Goal: Task Accomplishment & Management: Use online tool/utility

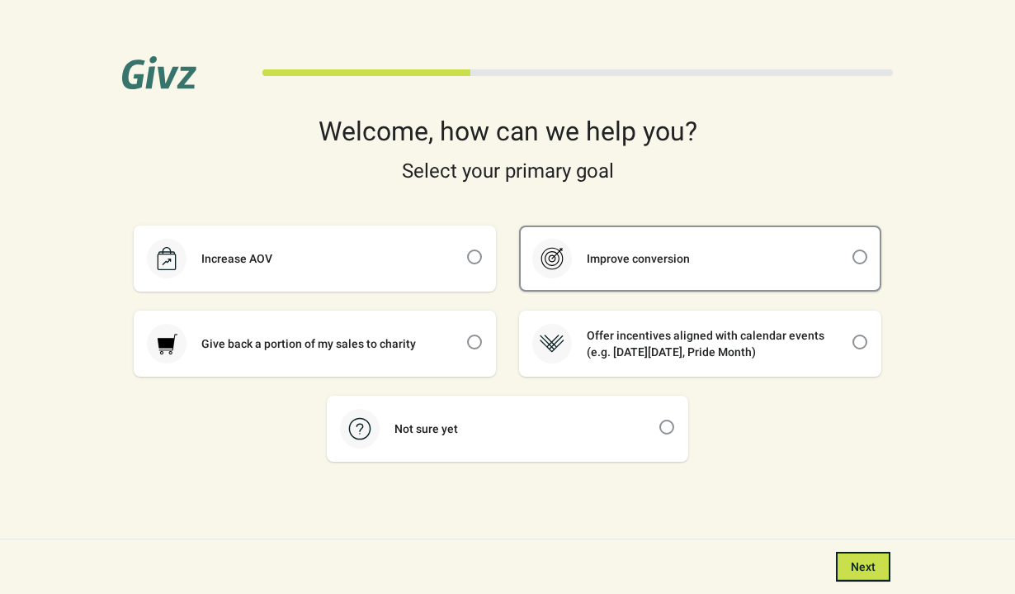
click at [564, 277] on div "Improve conversion" at bounding box center [700, 258] width 359 height 63
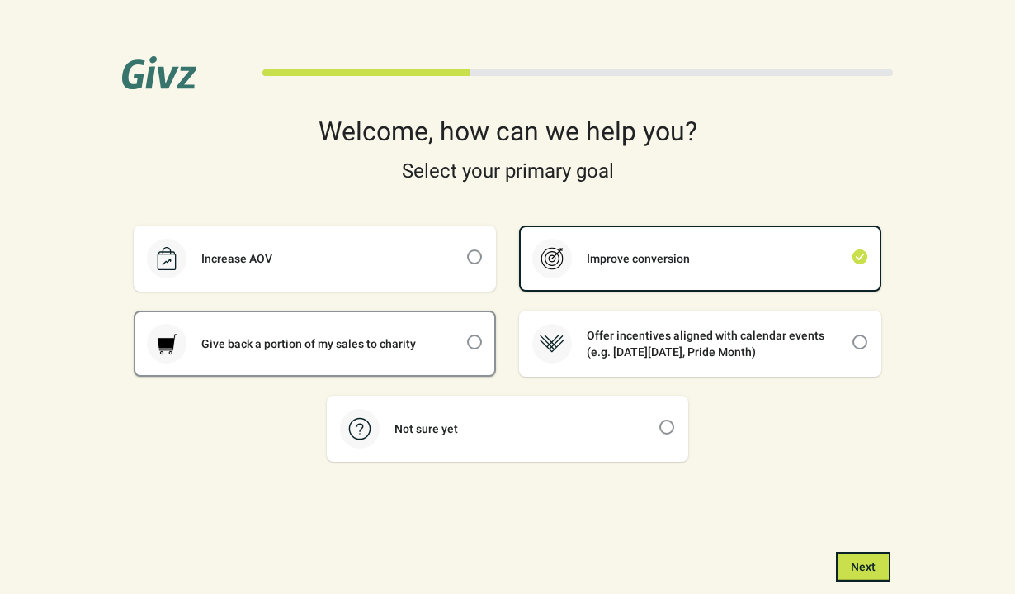
click at [442, 339] on div "Give back a portion of my sales to charity" at bounding box center [314, 343] width 359 height 63
checkbox input "false"
checkbox input "true"
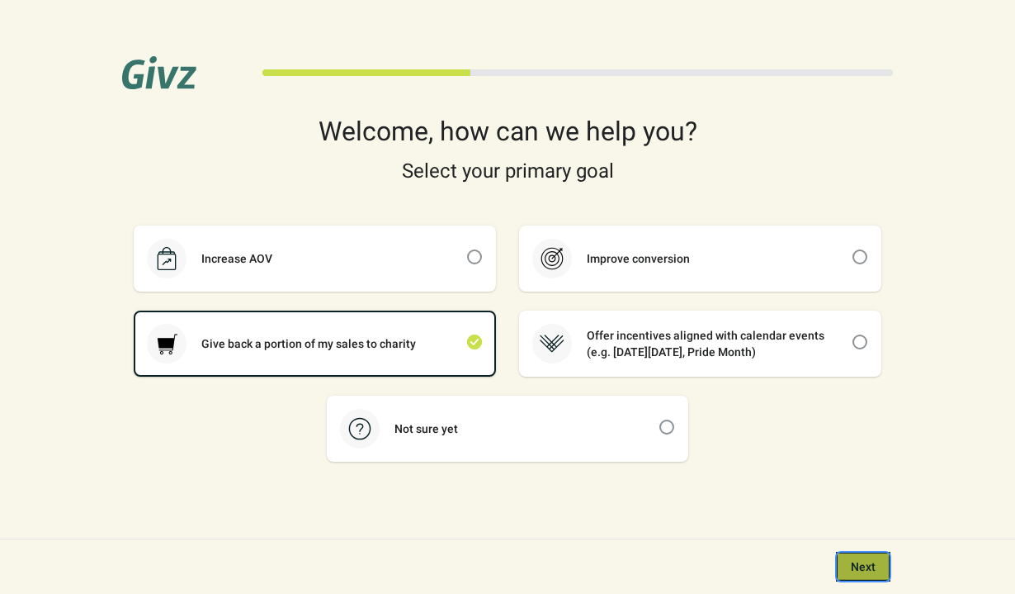
click at [841, 552] on button "Next" at bounding box center [863, 566] width 54 height 30
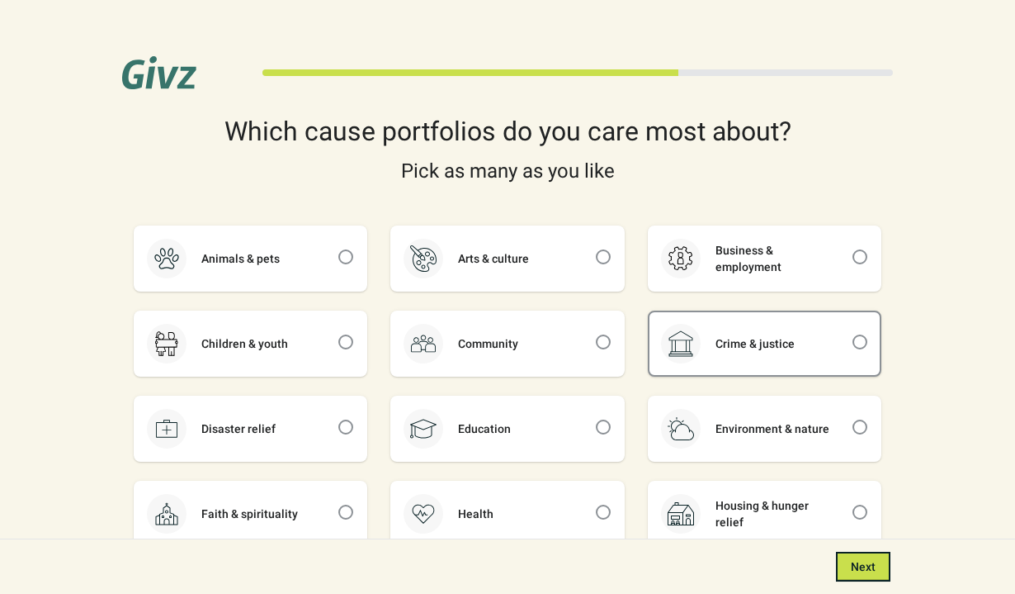
click at [786, 360] on div "Crime & justice" at bounding box center [765, 343] width 230 height 63
checkbox input "true"
click at [886, 572] on button "Next" at bounding box center [863, 566] width 54 height 30
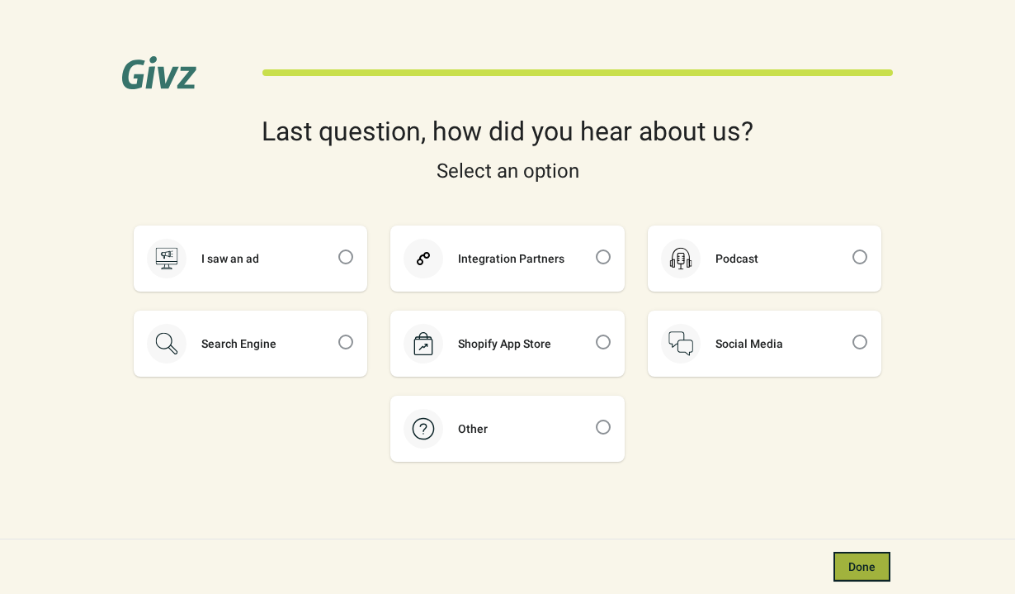
click at [867, 575] on button "Done" at bounding box center [862, 566] width 57 height 30
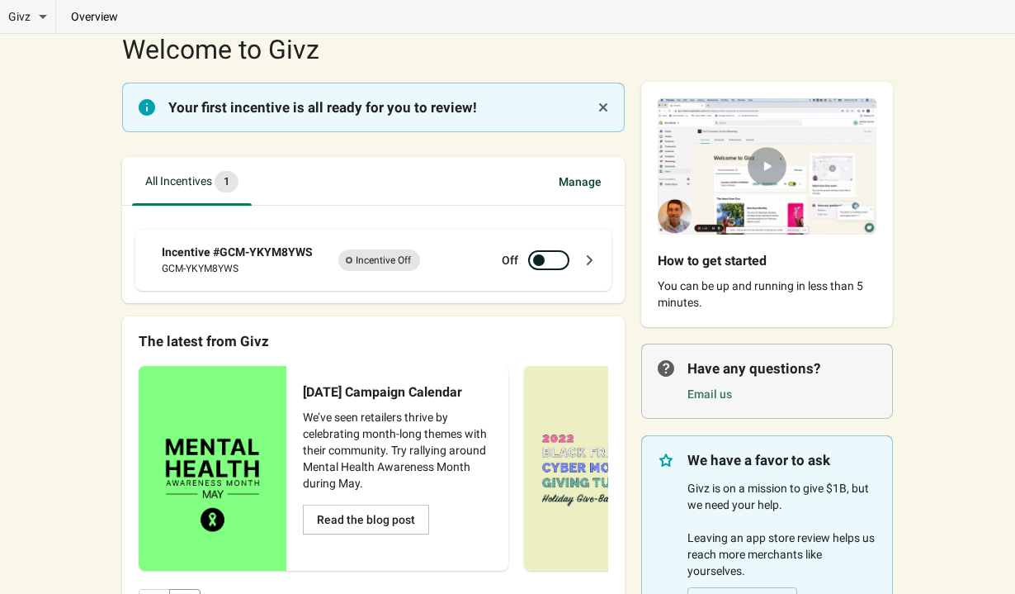
scroll to position [50, 0]
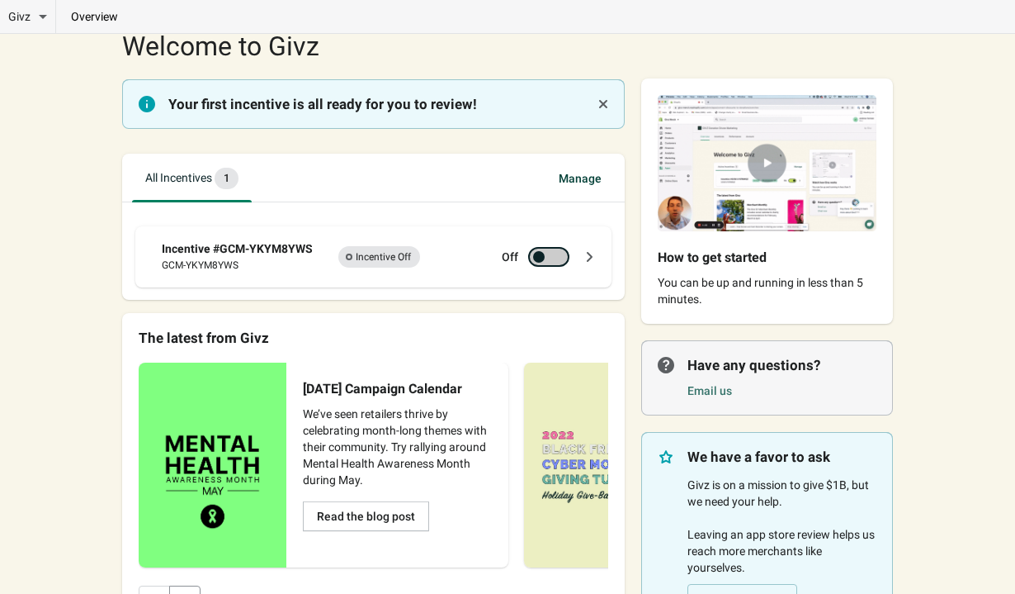
click at [552, 248] on div at bounding box center [548, 257] width 41 height 20
checkbox input "true"
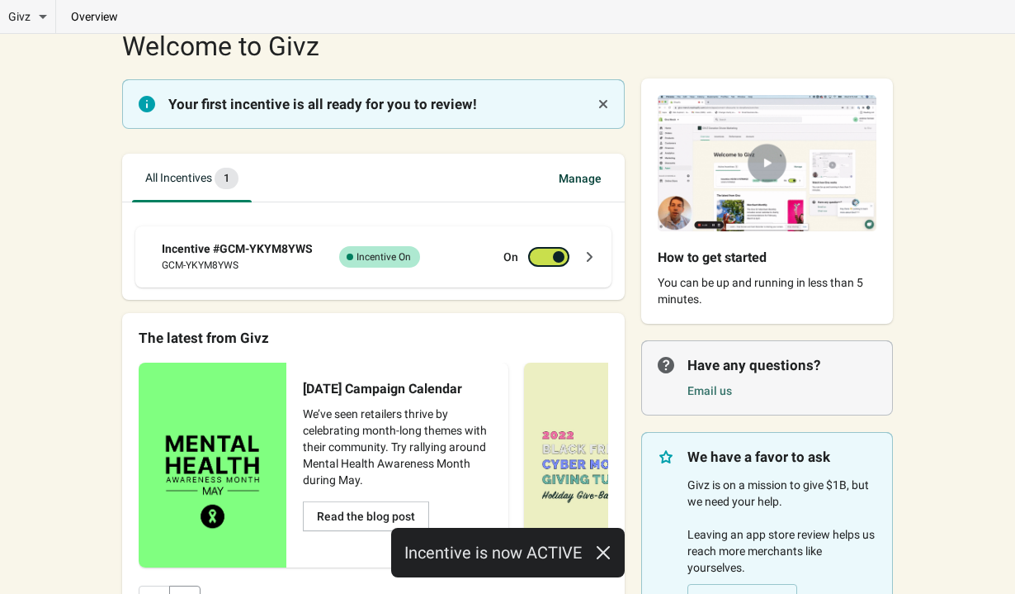
click at [486, 246] on div "Incentive #GCM-YKYM8YWS GCM-YKYM8YWS Success Complete Incentive On On" at bounding box center [380, 256] width 436 height 33
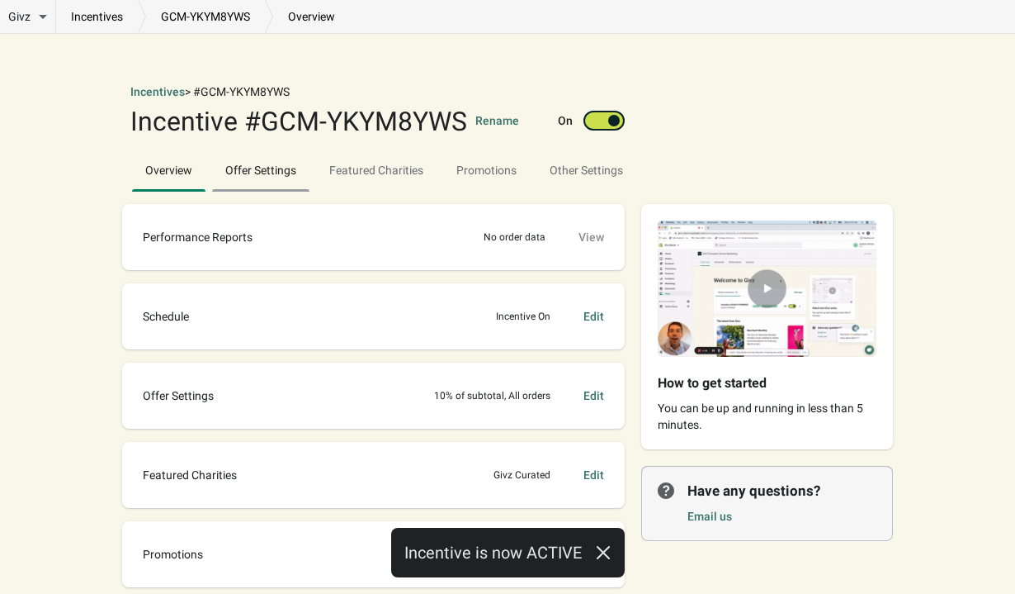
click at [281, 170] on span "Offer Settings" at bounding box center [260, 170] width 97 height 30
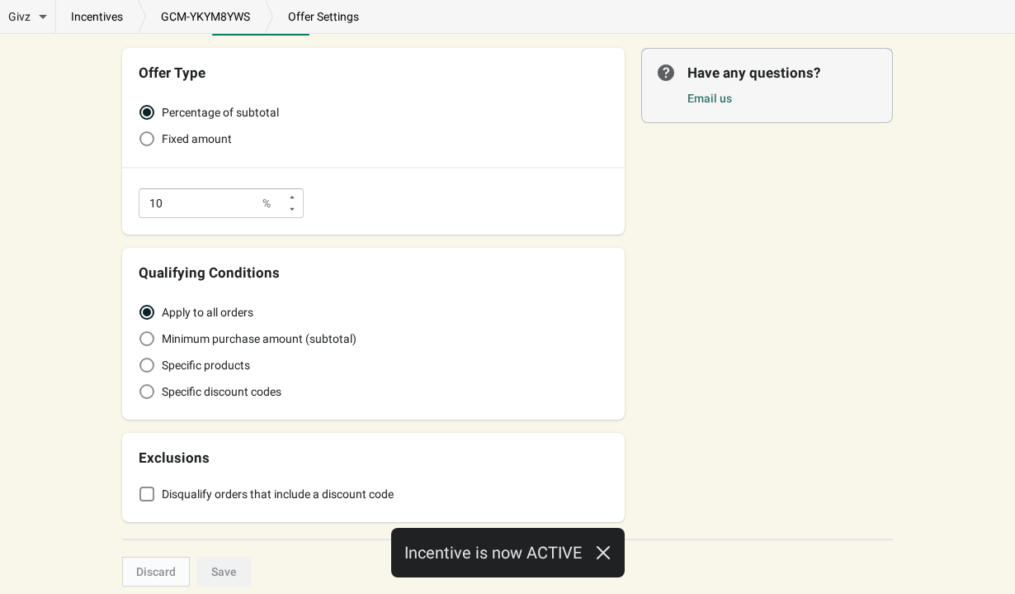
scroll to position [165, 0]
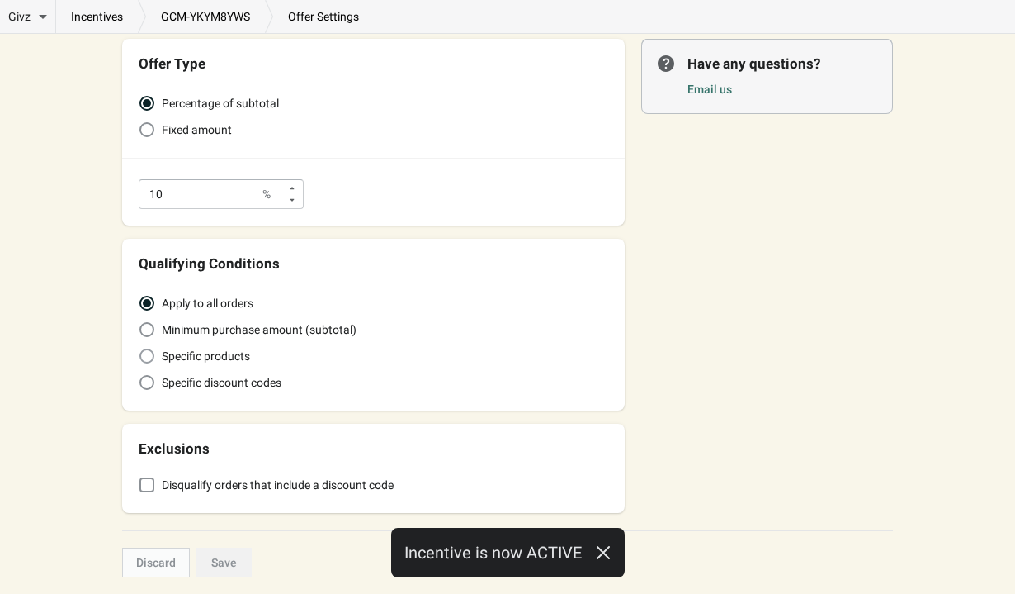
click at [239, 351] on span "Specific products" at bounding box center [206, 356] width 88 height 17
click at [140, 349] on input "Specific products" at bounding box center [140, 348] width 1 height 1
radio input "true"
radio input "false"
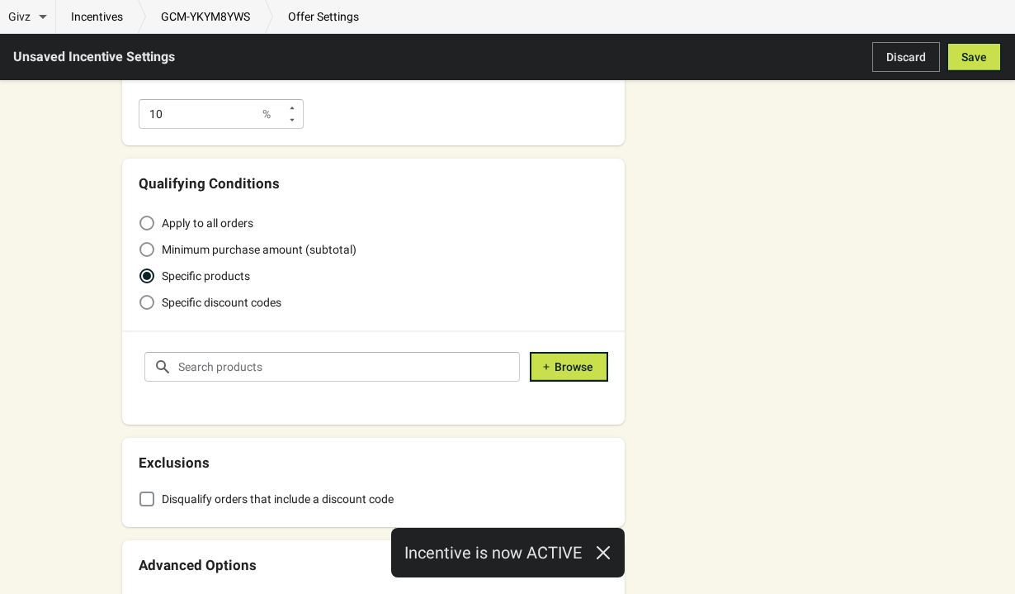
scroll to position [261, 0]
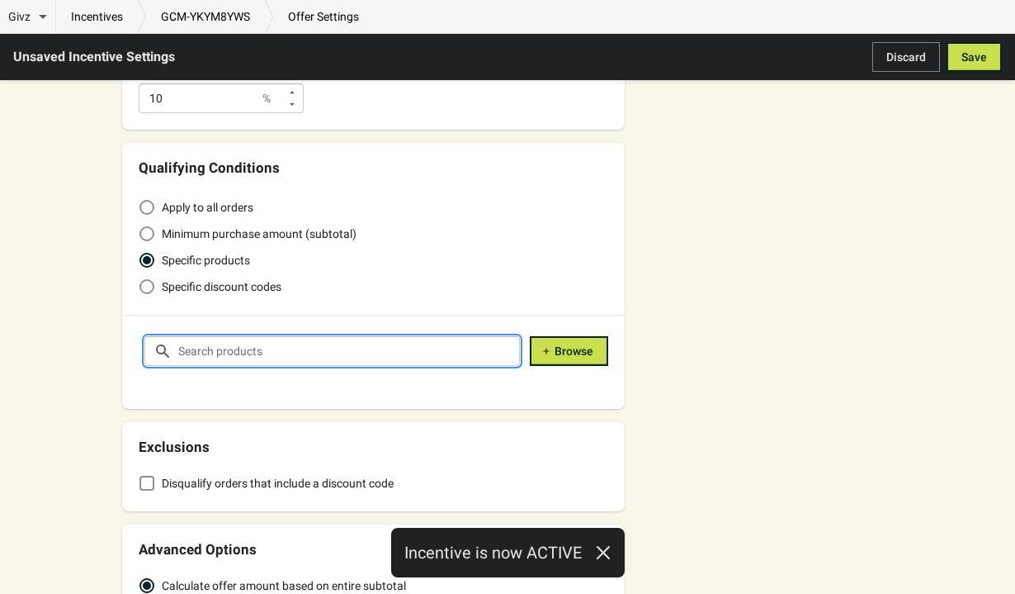
click at [239, 352] on input "text" at bounding box center [348, 351] width 343 height 30
type input "b"
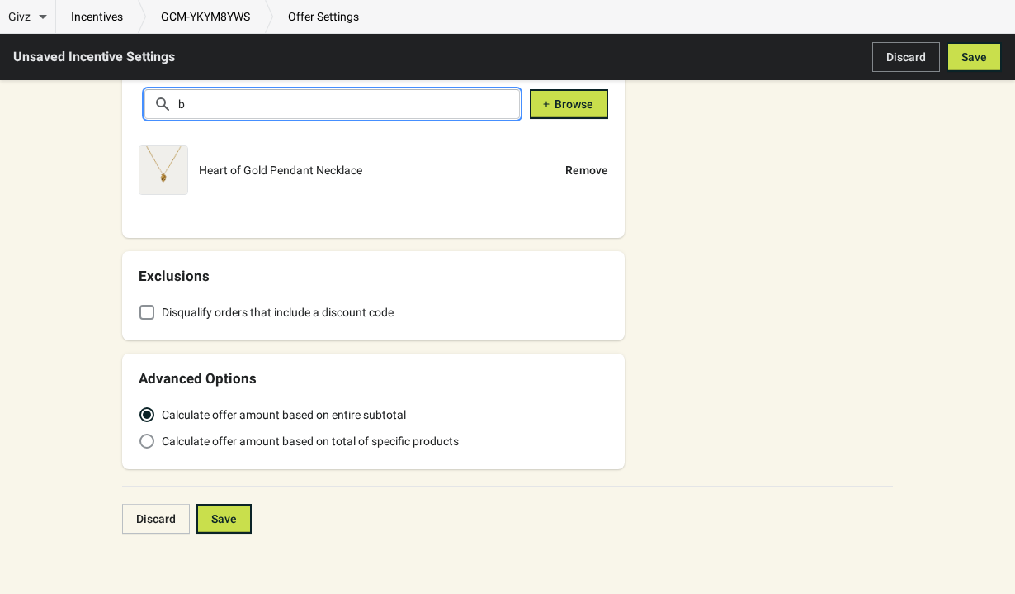
scroll to position [514, 0]
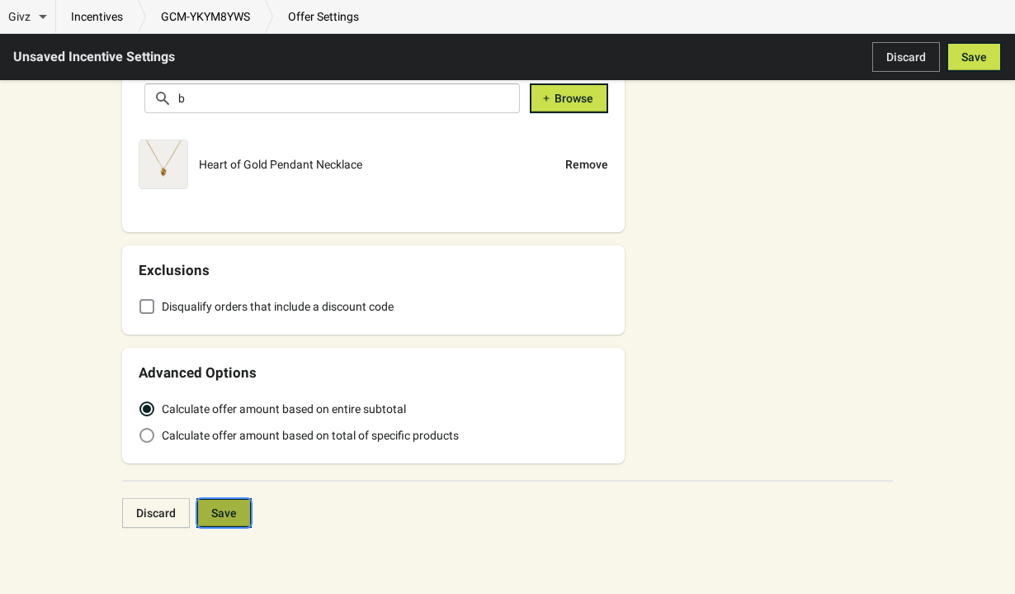
click at [244, 501] on button "Save" at bounding box center [223, 513] width 55 height 30
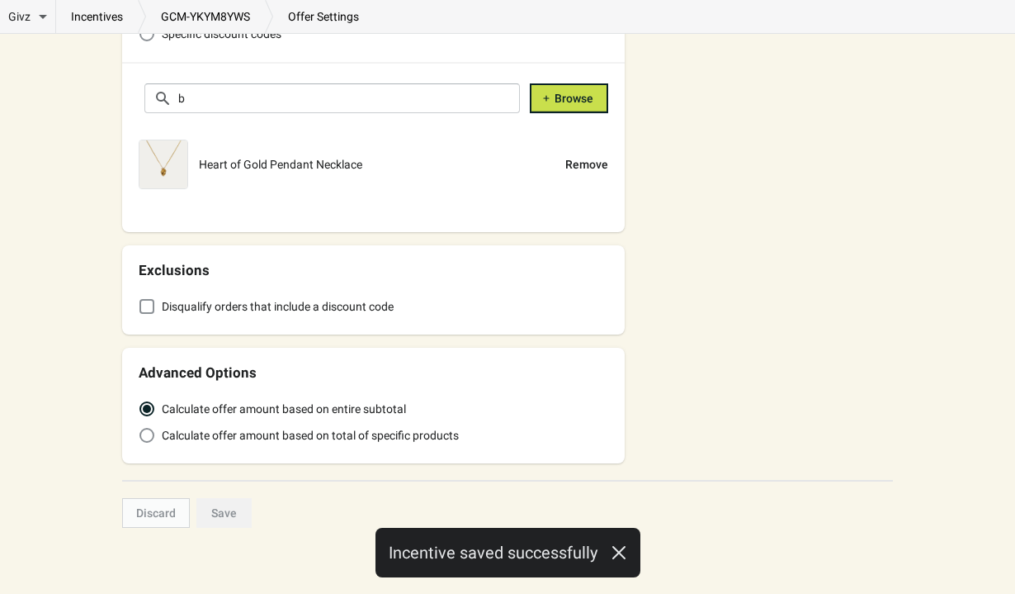
scroll to position [0, 0]
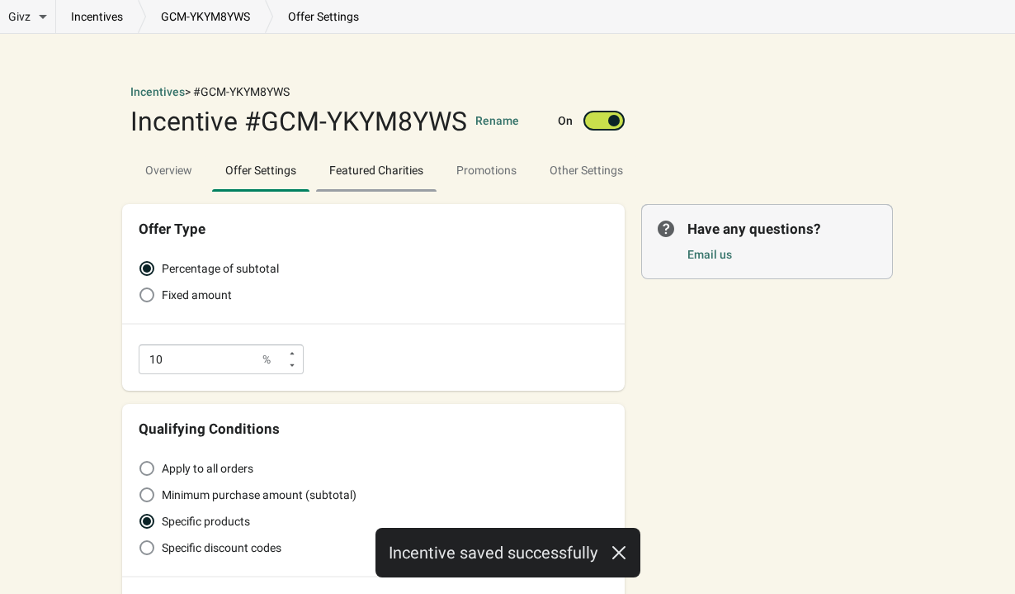
click at [380, 161] on span "Featured Charities" at bounding box center [376, 170] width 121 height 30
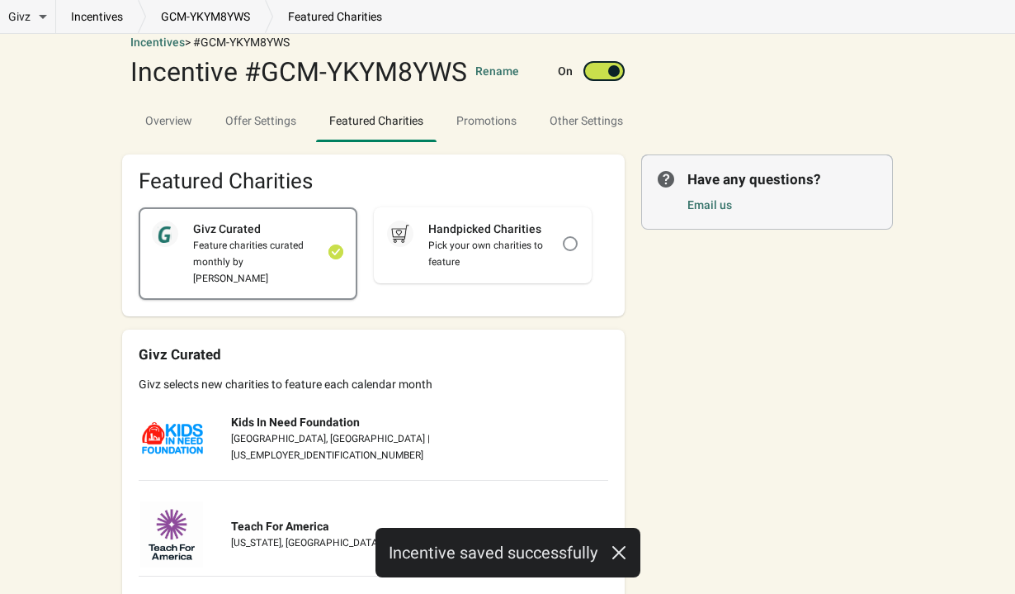
scroll to position [51, 0]
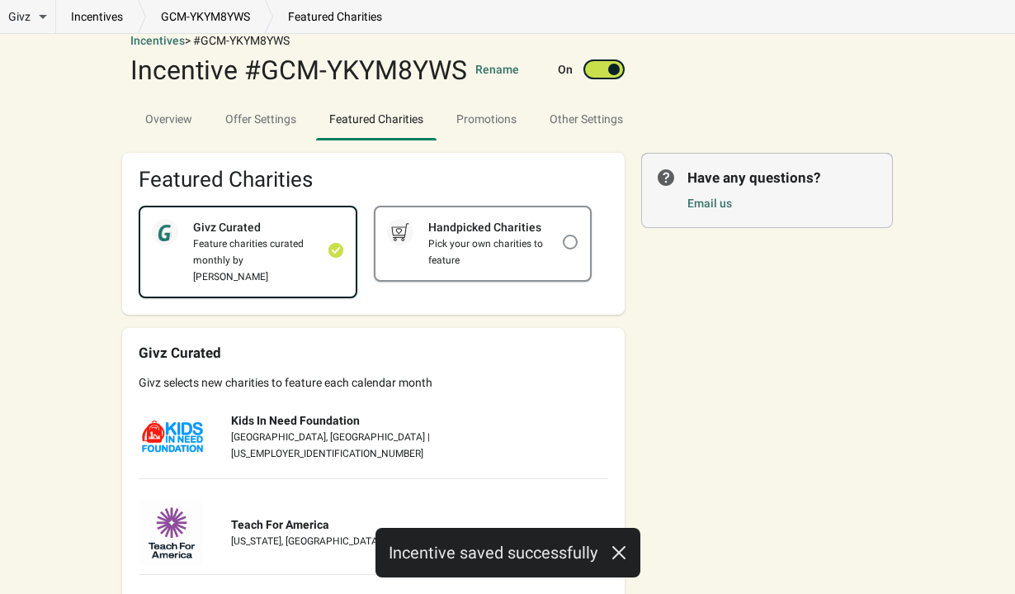
click at [536, 277] on div "Handpicked Charities Pick your own charities to feature" at bounding box center [483, 243] width 215 height 73
checkbox input "false"
checkbox input "true"
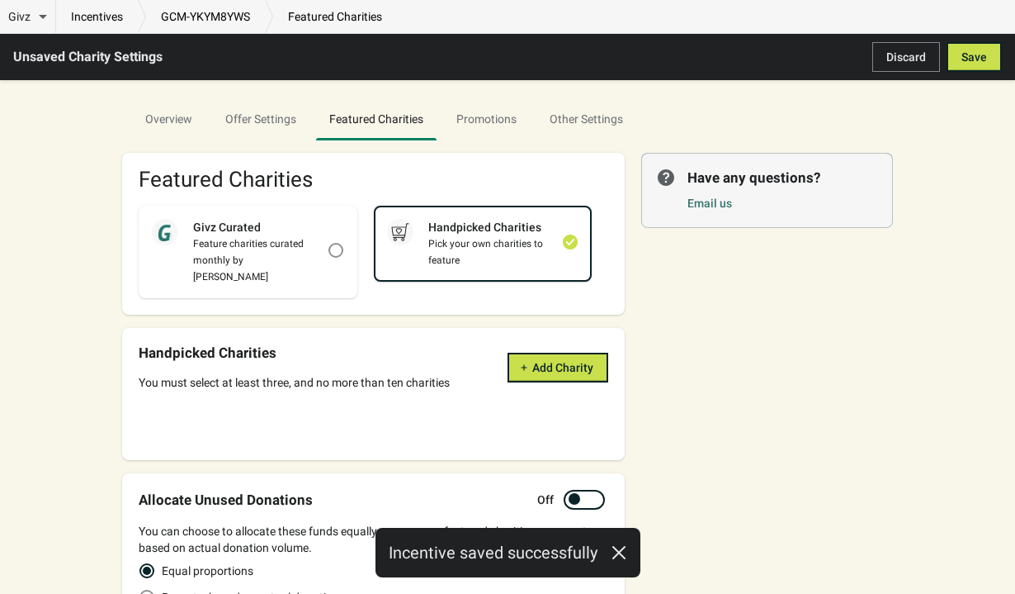
click at [536, 344] on div "Handpicked Charities You must select at least three, and no more than ten chari…" at bounding box center [374, 367] width 470 height 46
click at [539, 361] on span "Add Charity" at bounding box center [562, 367] width 61 height 13
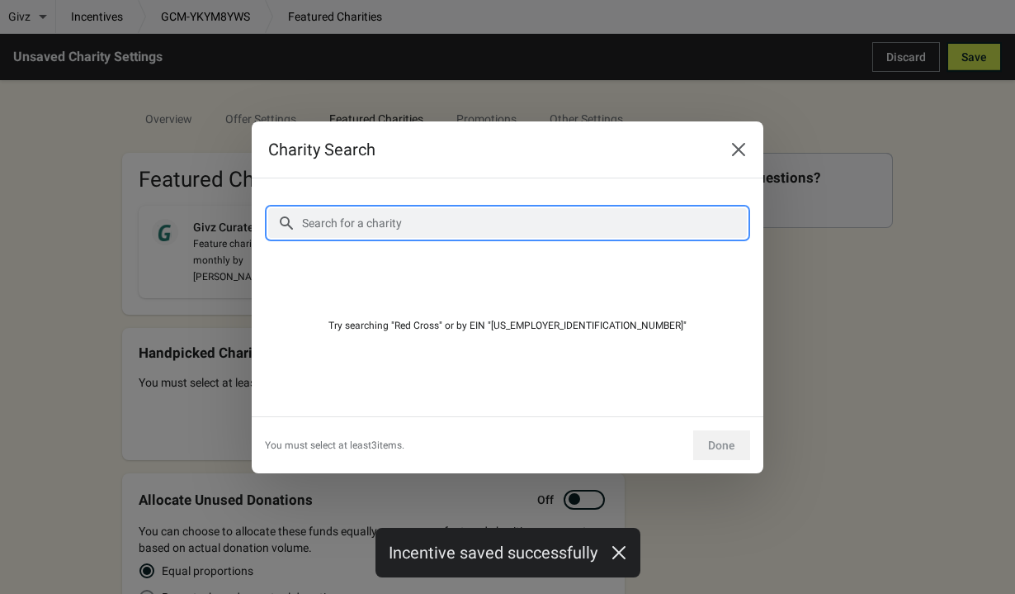
click at [468, 227] on input "Search for a charity" at bounding box center [524, 223] width 446 height 30
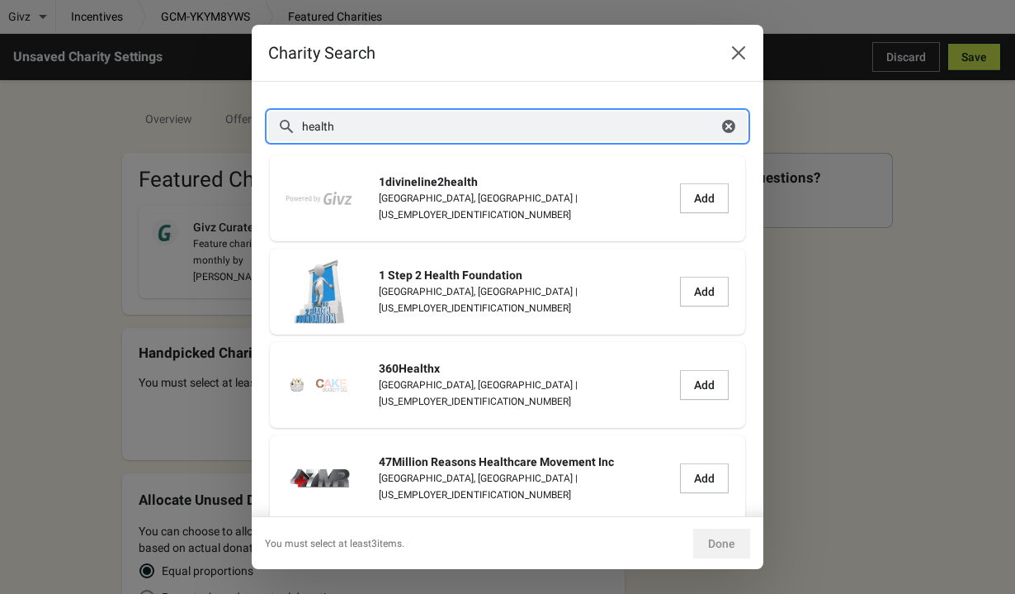
drag, startPoint x: 395, startPoint y: 117, endPoint x: 217, endPoint y: 117, distance: 178.3
click at [217, 117] on div "Charity Search Search for a charity health Clear More filters 1divineline2healt…" at bounding box center [507, 297] width 1015 height 544
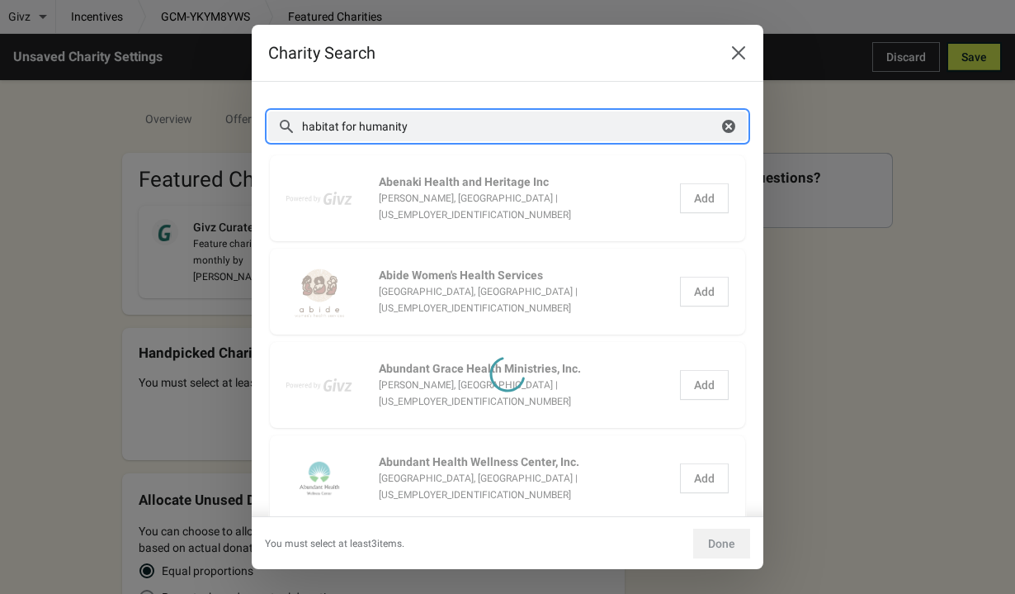
type input "habitat for humanity"
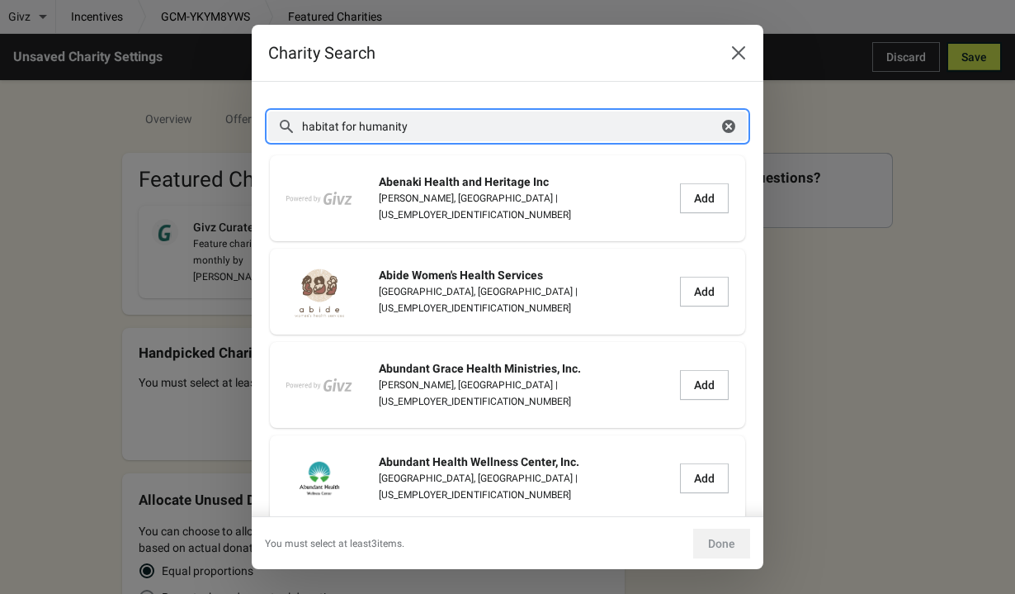
click at [738, 125] on div "habitat for humanity Clear" at bounding box center [507, 126] width 479 height 30
click at [736, 125] on icon "button" at bounding box center [729, 126] width 17 height 17
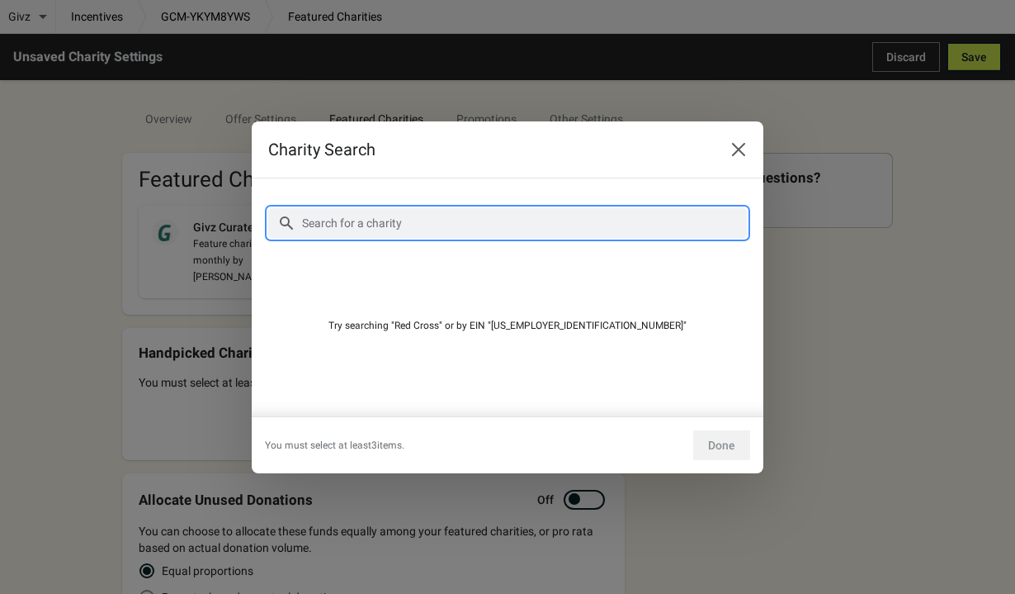
click at [589, 213] on input "Search for a charity" at bounding box center [524, 223] width 446 height 30
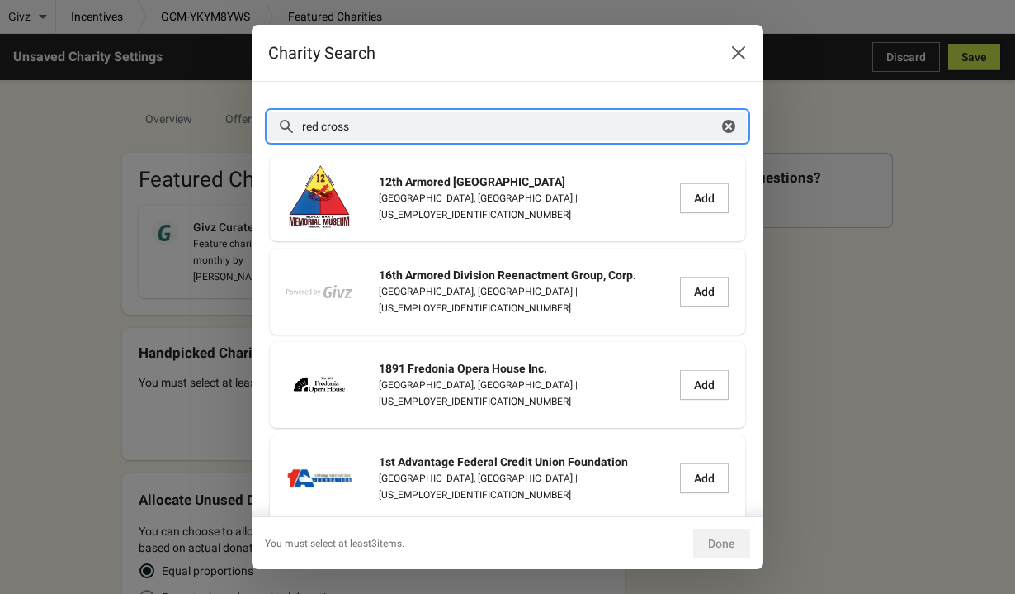
type input "red cross"
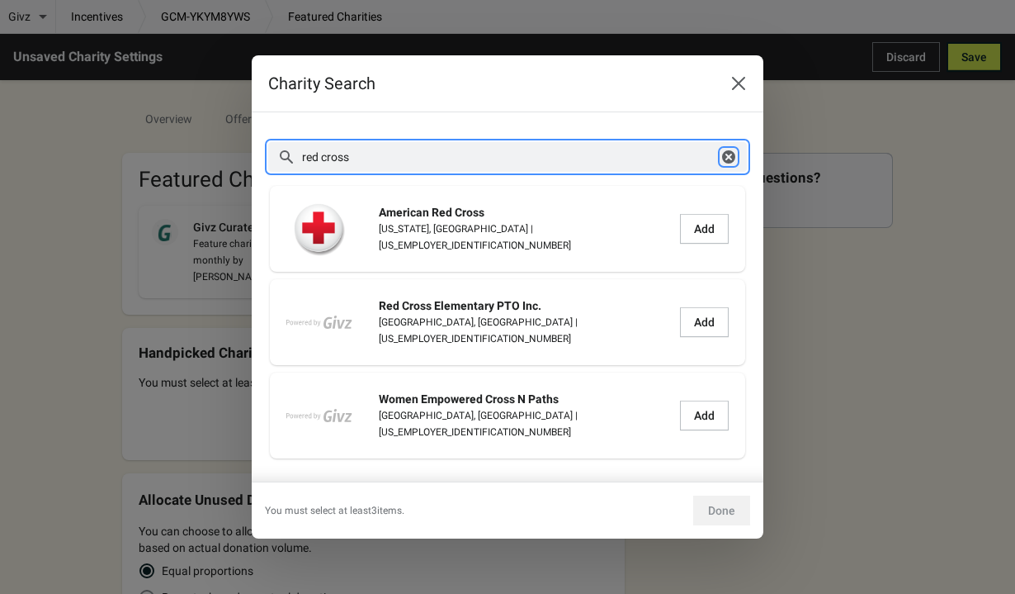
click at [729, 154] on icon "button" at bounding box center [728, 156] width 13 height 13
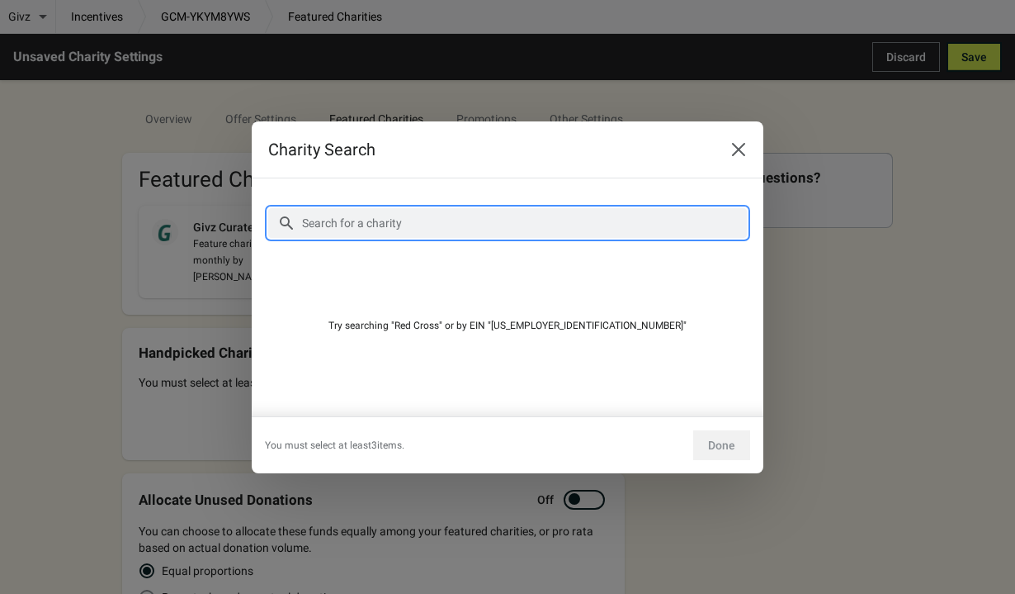
click at [593, 231] on input "Search for a charity" at bounding box center [524, 223] width 446 height 30
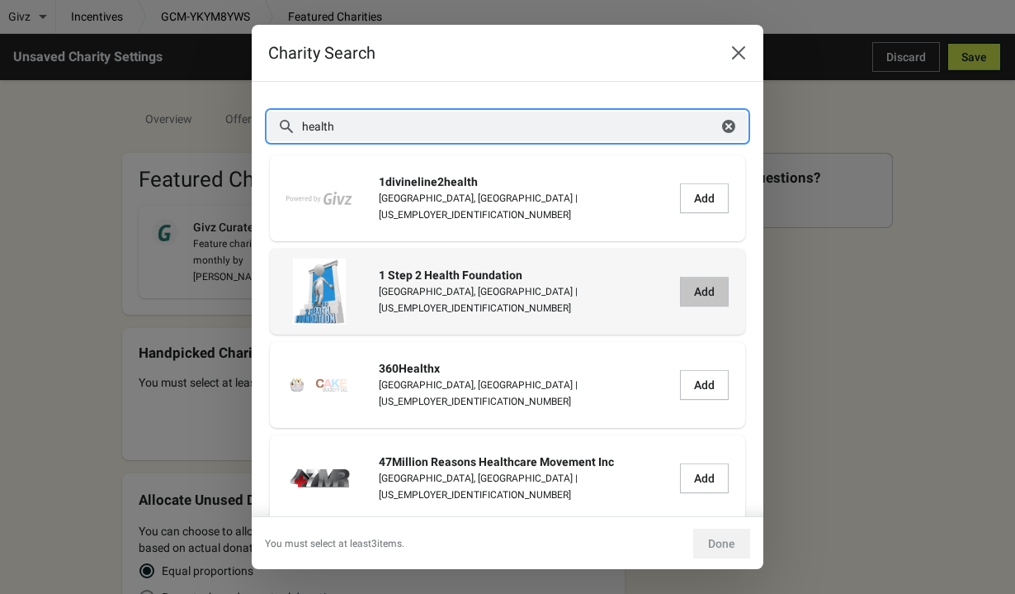
type input "health"
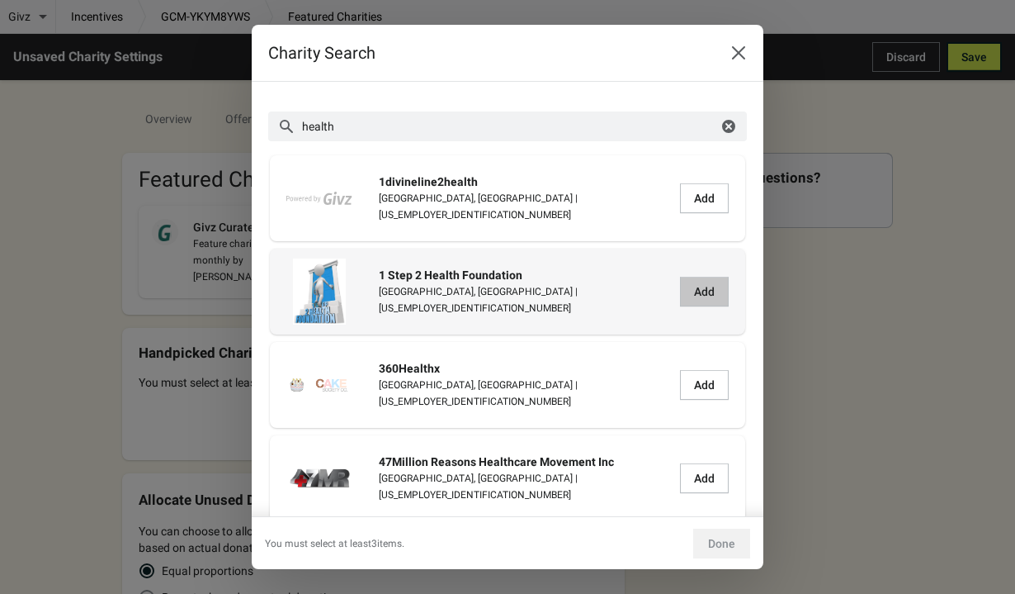
click at [694, 296] on span "Add" at bounding box center [704, 291] width 21 height 13
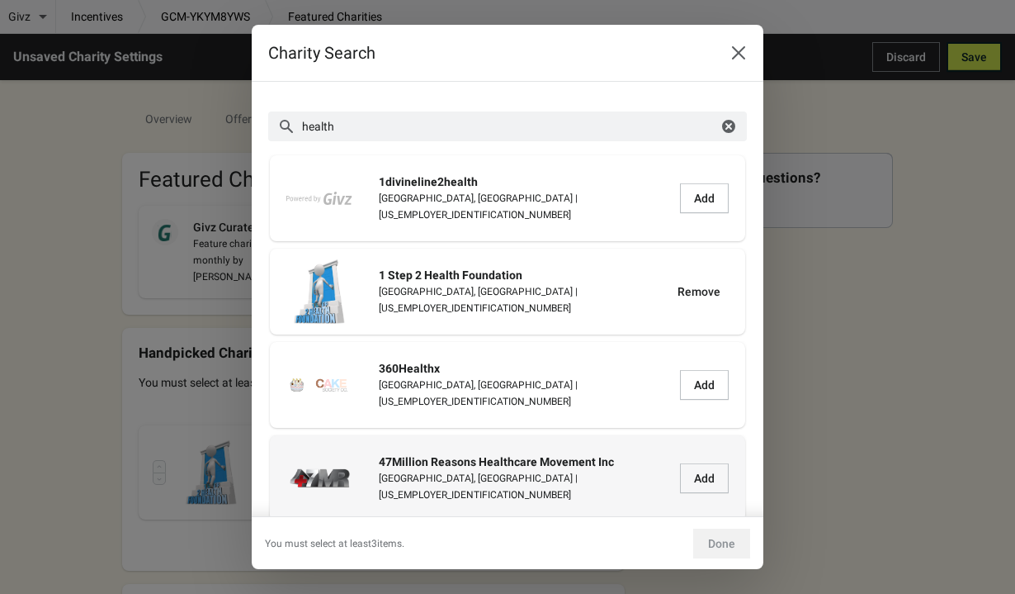
click at [699, 494] on div "47Million Reasons Healthcare Movement Inc West Palm Beach, FL | 27-0188278 Add …" at bounding box center [507, 478] width 443 height 66
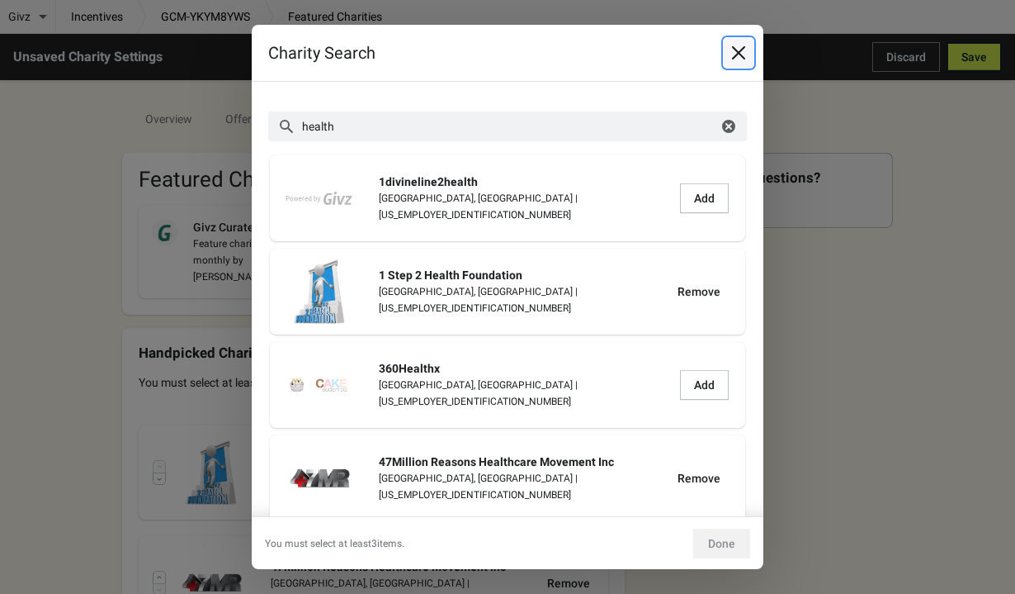
click at [744, 59] on icon "Close" at bounding box center [739, 53] width 17 height 17
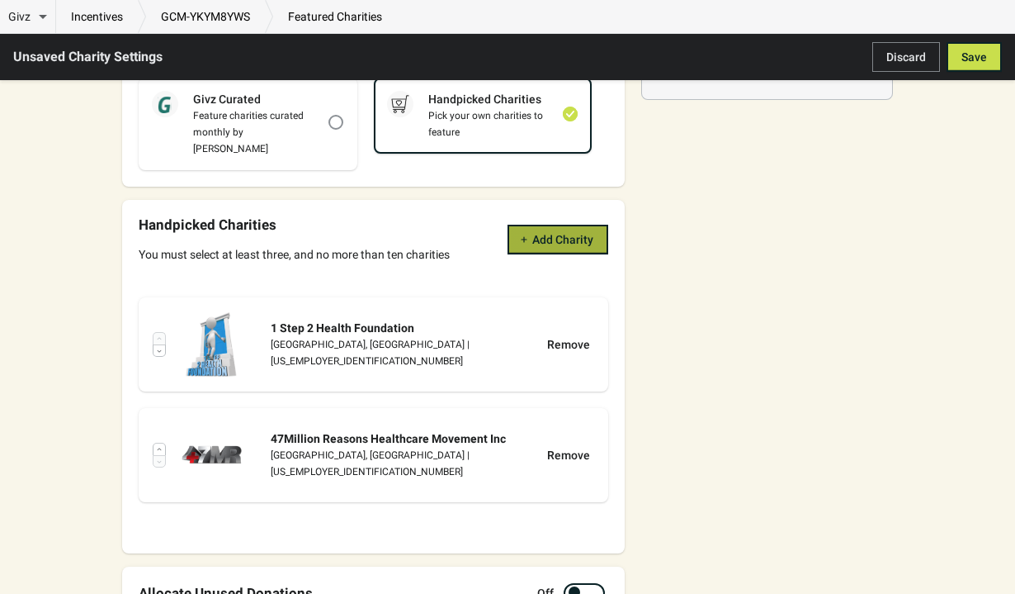
scroll to position [180, 0]
click at [580, 453] on div "47Million Reasons Healthcare Movement Inc West Palm Beach, FL | 27-0188278 Remo…" at bounding box center [374, 454] width 470 height 94
click at [575, 447] on div "Remove" at bounding box center [568, 454] width 51 height 25
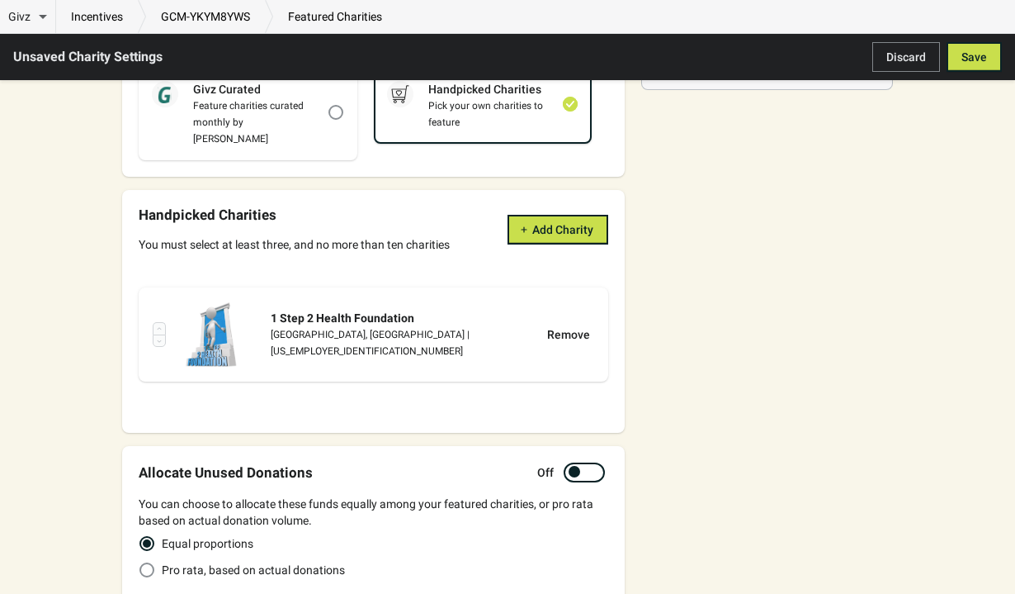
scroll to position [318, 0]
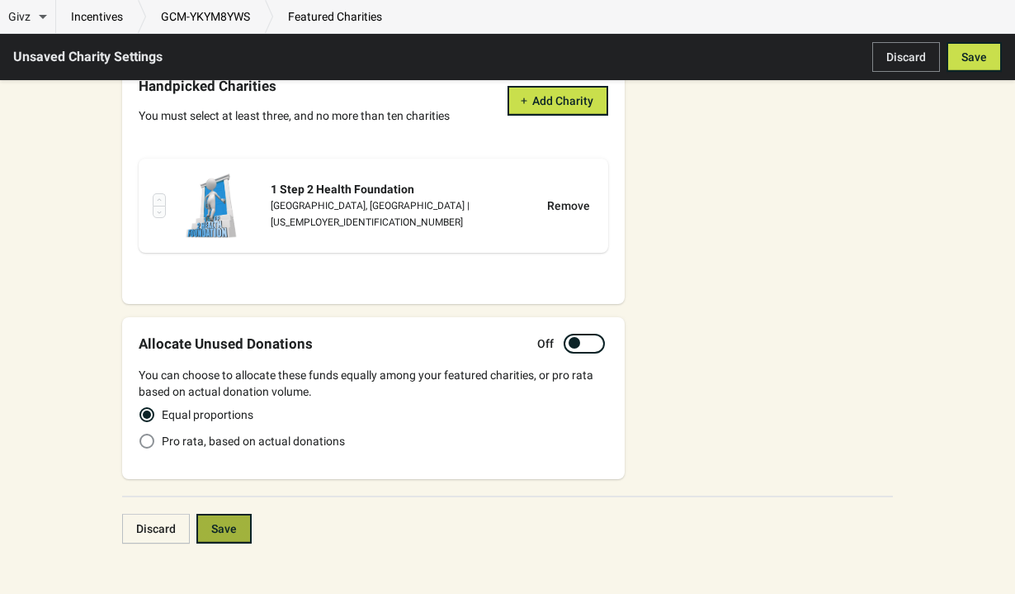
click at [244, 514] on button "Save" at bounding box center [223, 529] width 55 height 30
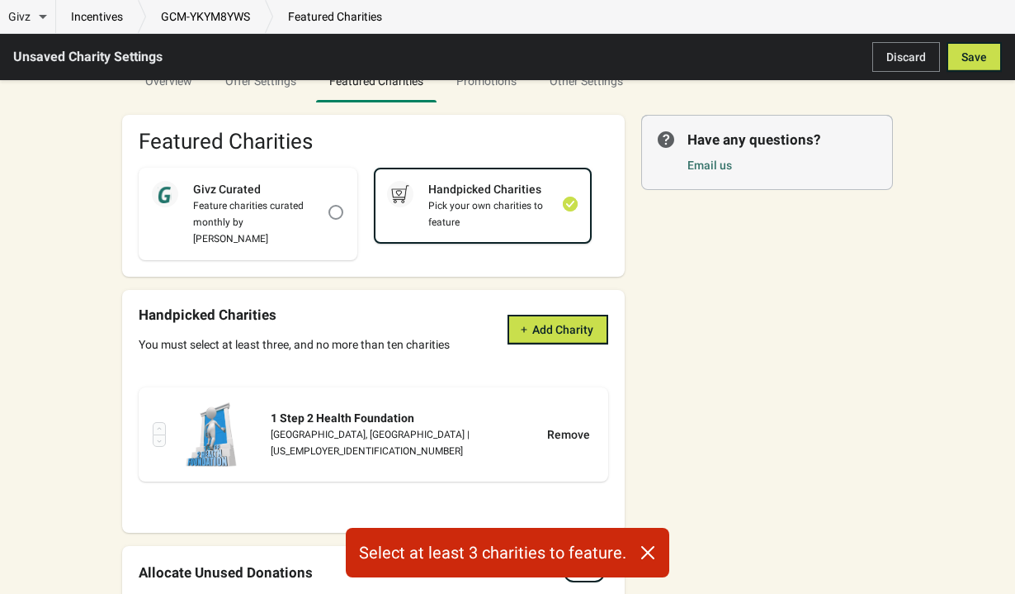
scroll to position [0, 0]
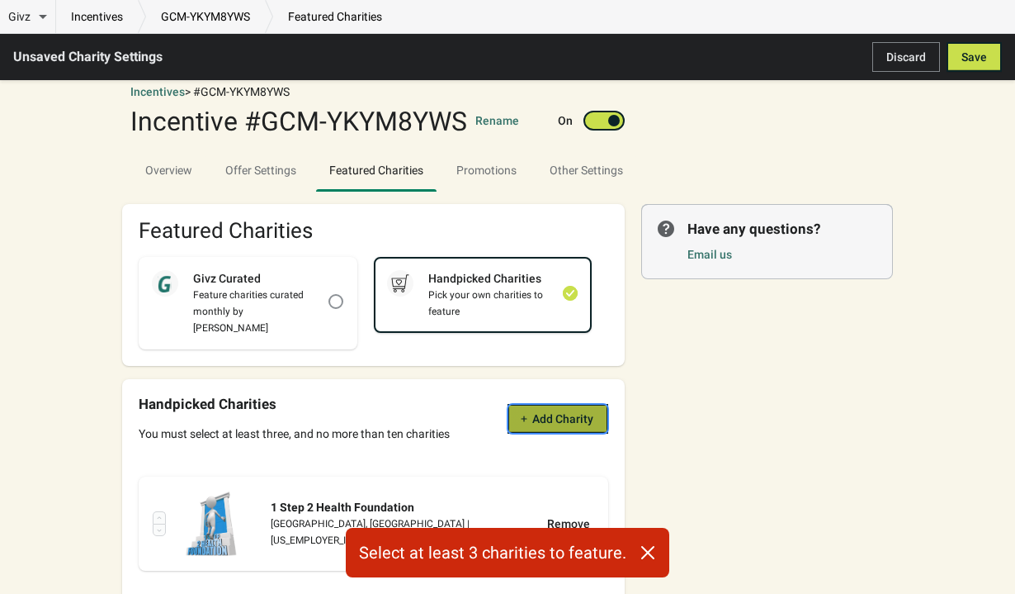
click at [545, 414] on button "Add Charity" at bounding box center [558, 419] width 101 height 30
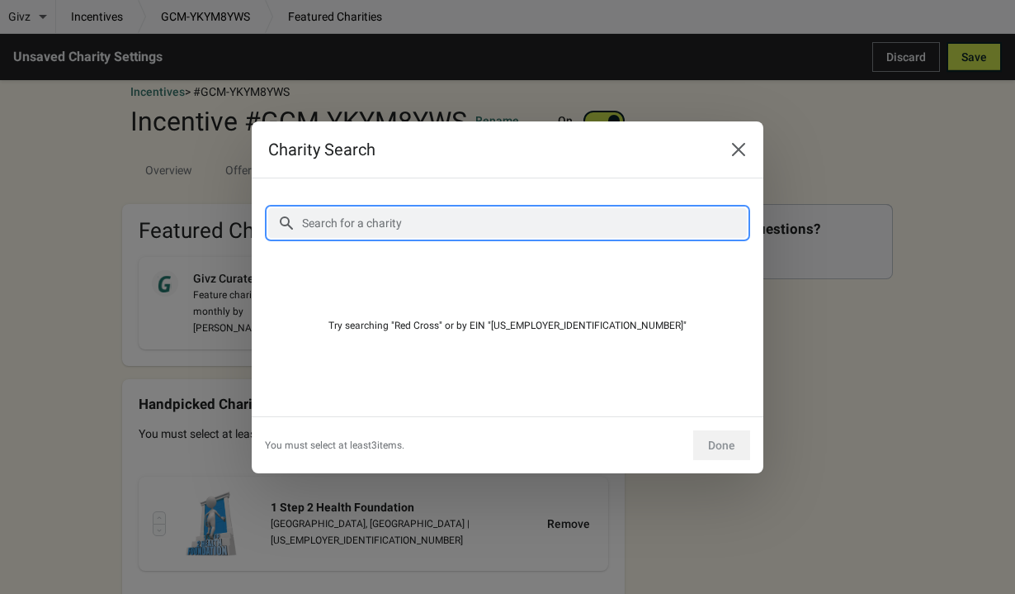
click at [419, 234] on input "Search for a charity" at bounding box center [524, 223] width 446 height 30
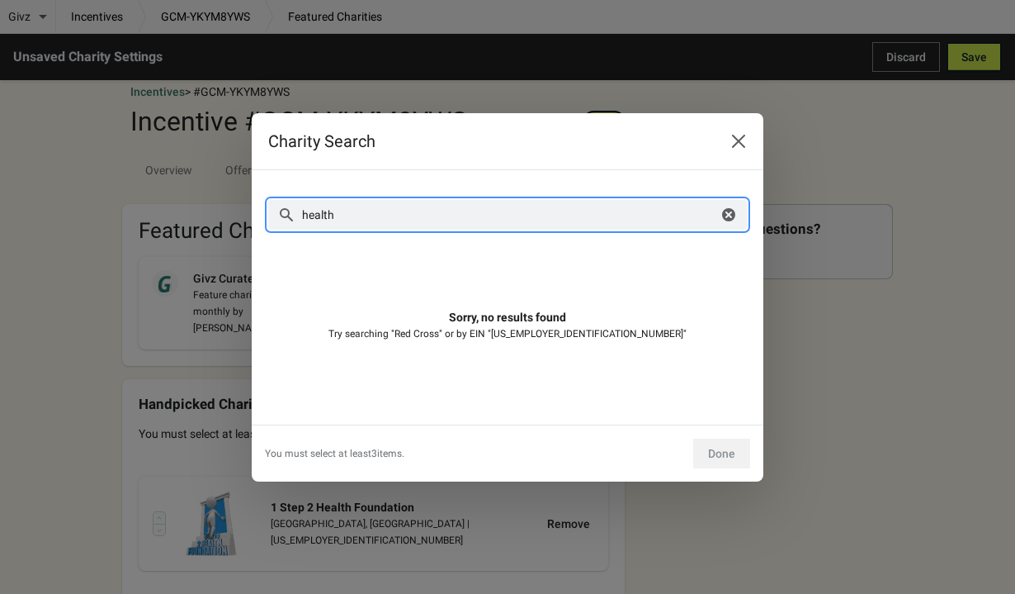
type input "health"
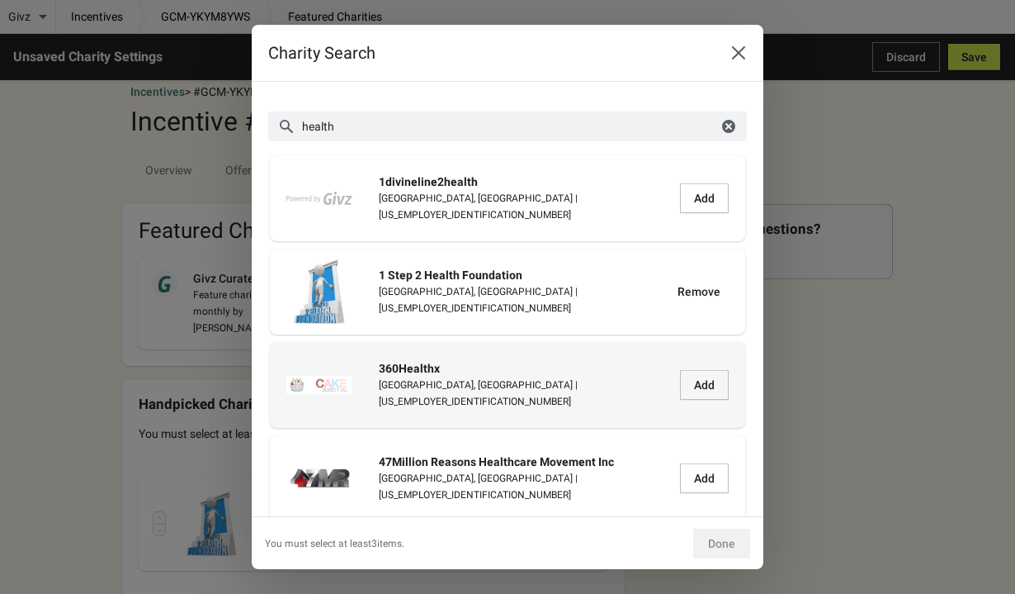
click at [524, 390] on div "360Healthx Arlington, VA | 86-3584022" at bounding box center [478, 385] width 384 height 66
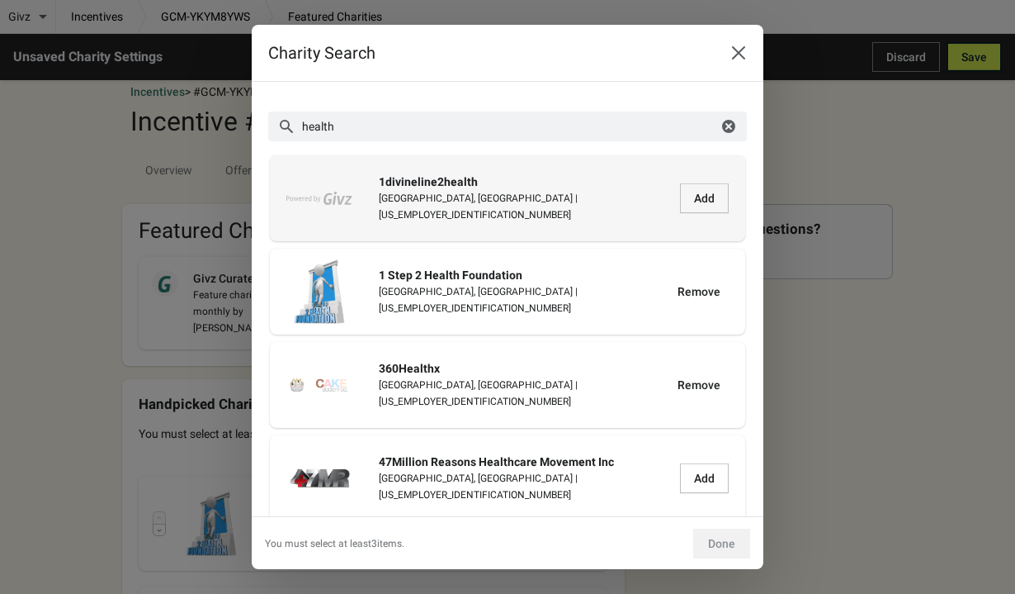
click at [648, 217] on div "1divineline2health Columbus, OH | 47-3181723" at bounding box center [478, 198] width 384 height 66
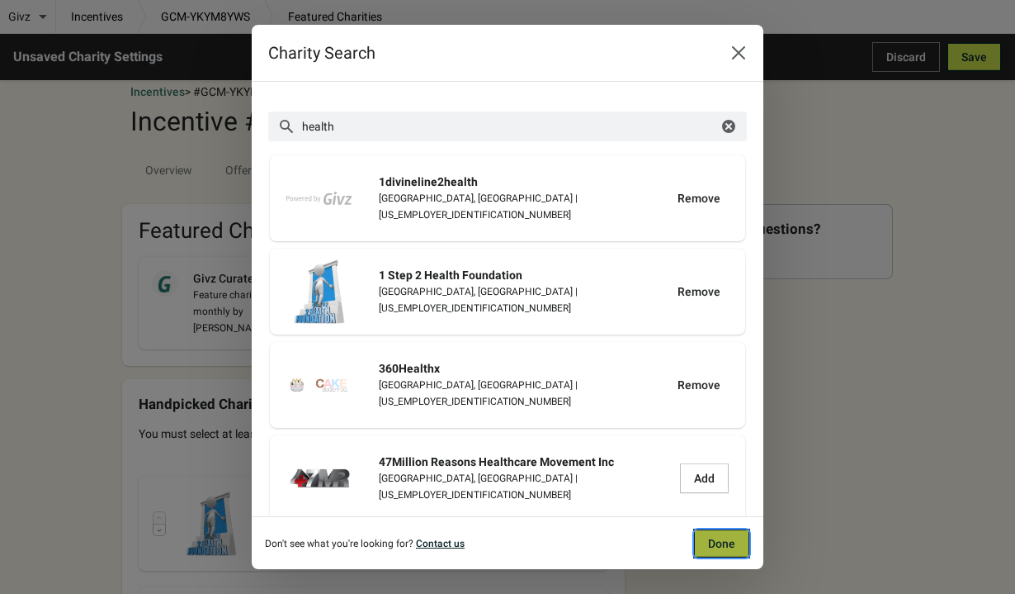
click at [720, 528] on button "Done" at bounding box center [721, 543] width 57 height 30
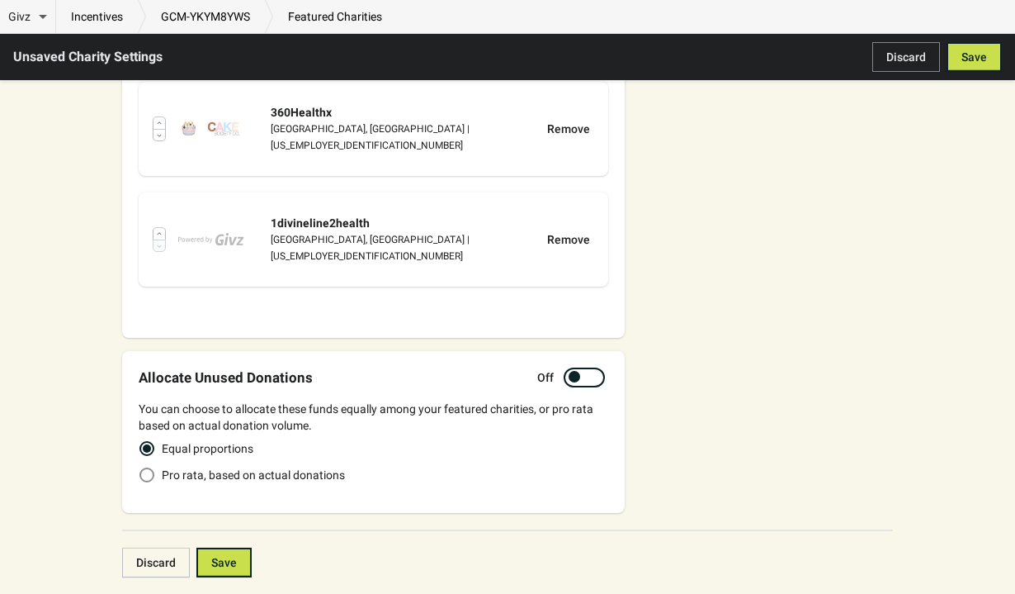
scroll to position [539, 0]
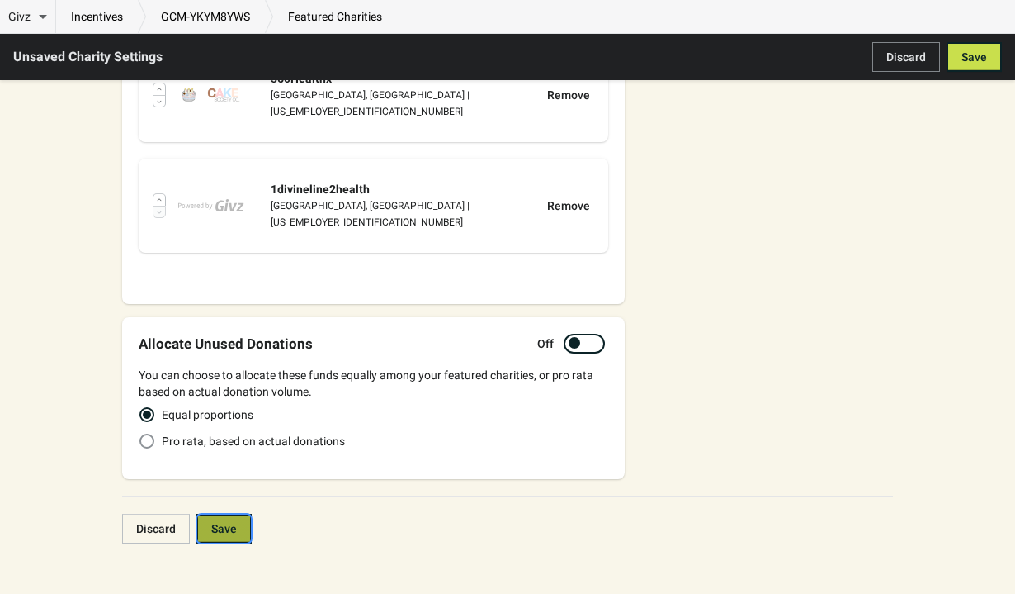
click at [241, 514] on button "Save" at bounding box center [223, 529] width 55 height 30
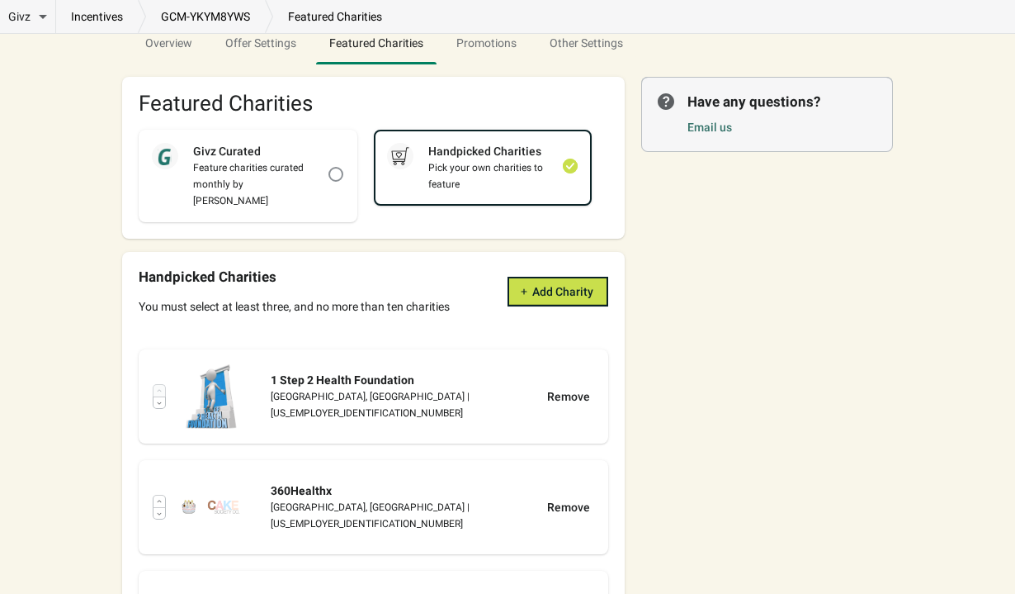
scroll to position [0, 0]
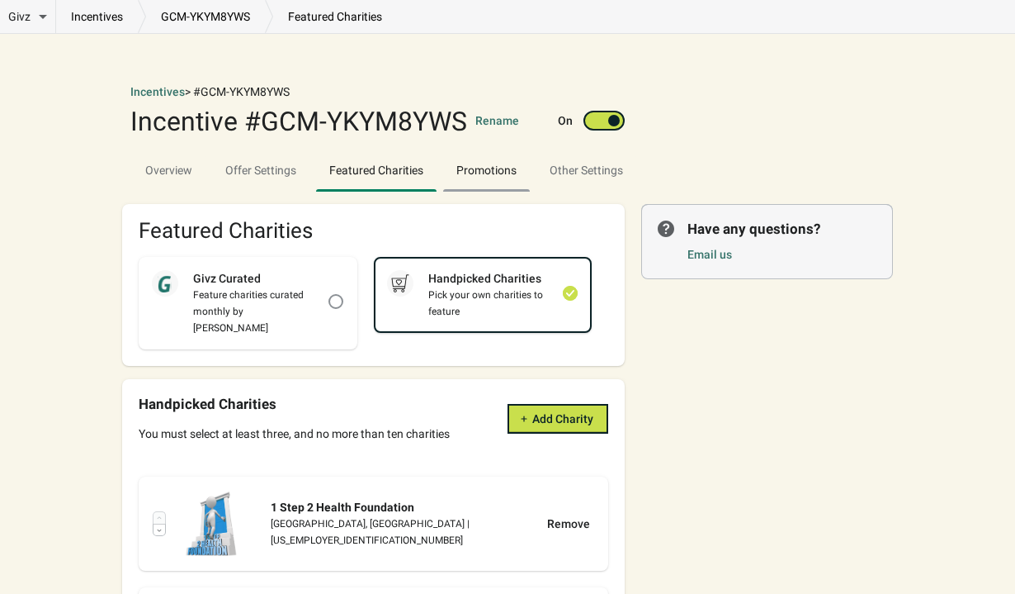
click at [508, 163] on span "Promotions" at bounding box center [487, 169] width 60 height 13
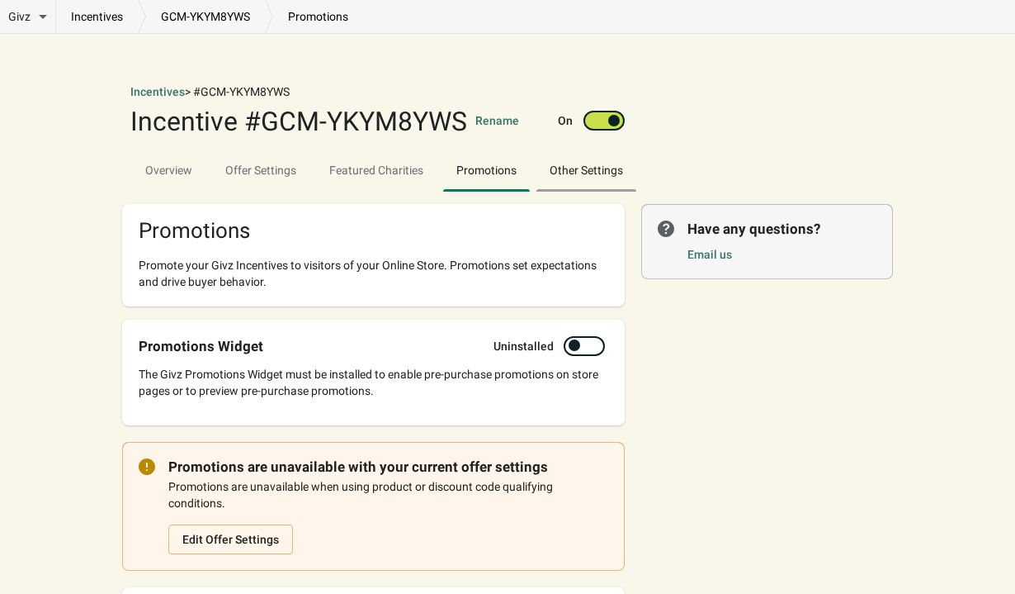
click at [607, 176] on span "Other Settings" at bounding box center [587, 170] width 100 height 30
